Goal: Information Seeking & Learning: Learn about a topic

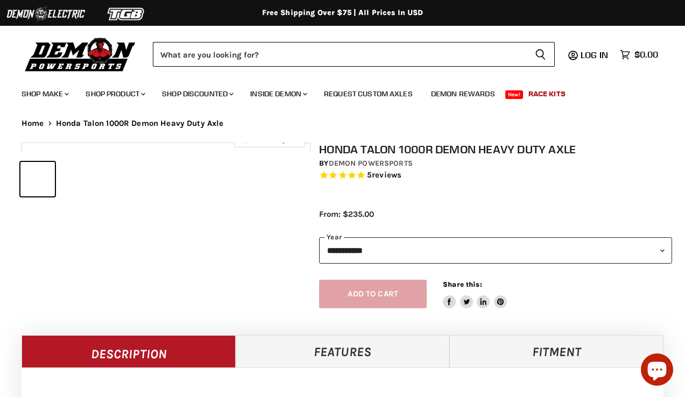
select select "******"
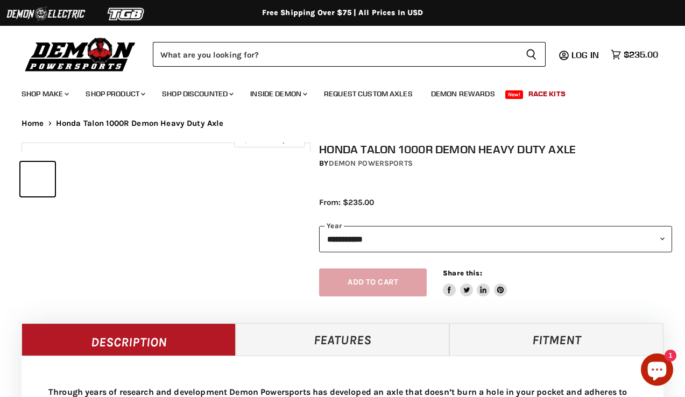
select select "******"
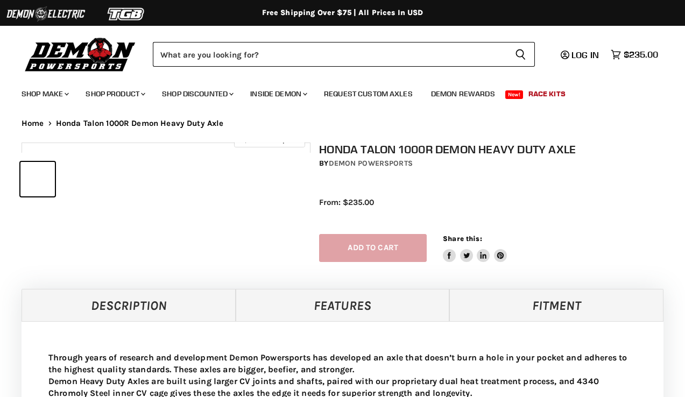
select select "******"
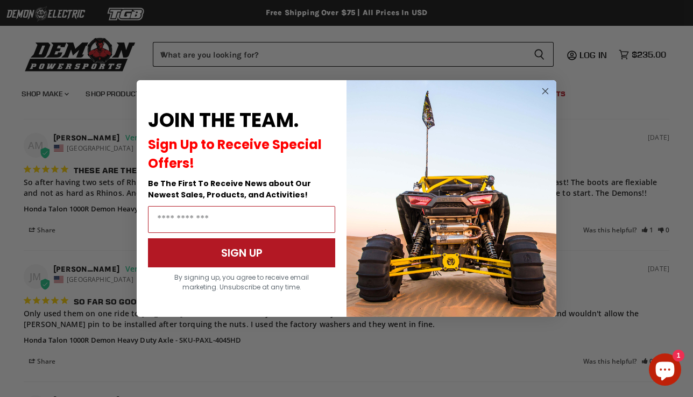
scroll to position [1192, 0]
